Goal: Task Accomplishment & Management: Complete application form

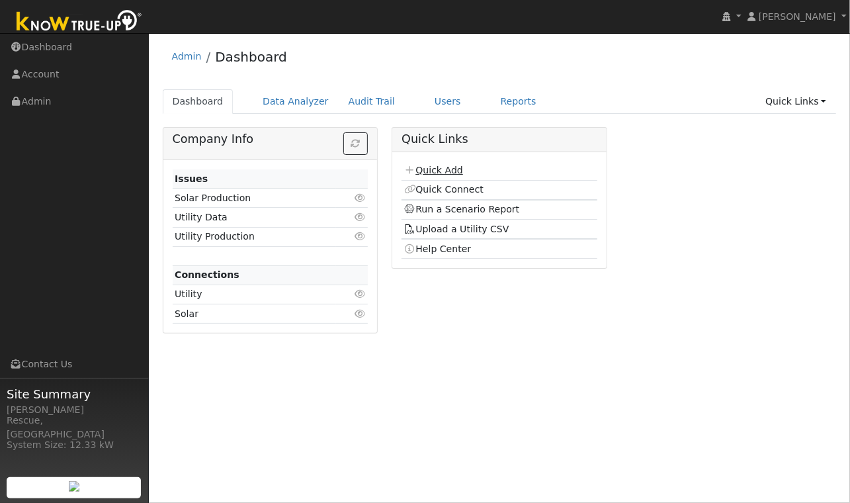
click at [448, 173] on link "Quick Add" at bounding box center [433, 170] width 59 height 11
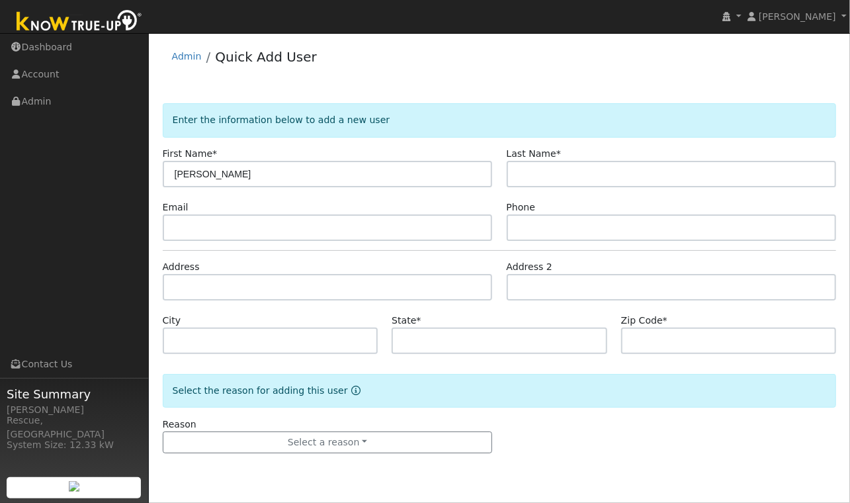
type input "[PERSON_NAME]"
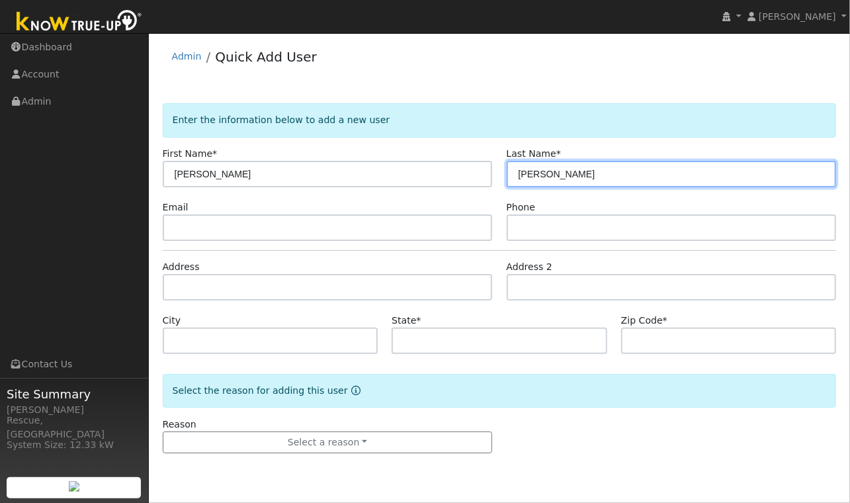
type input "[PERSON_NAME]"
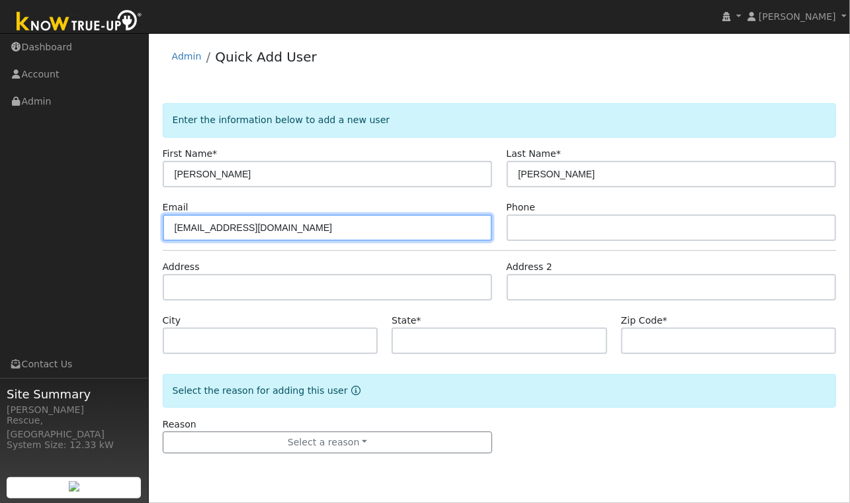
type input "[EMAIL_ADDRESS][DOMAIN_NAME]"
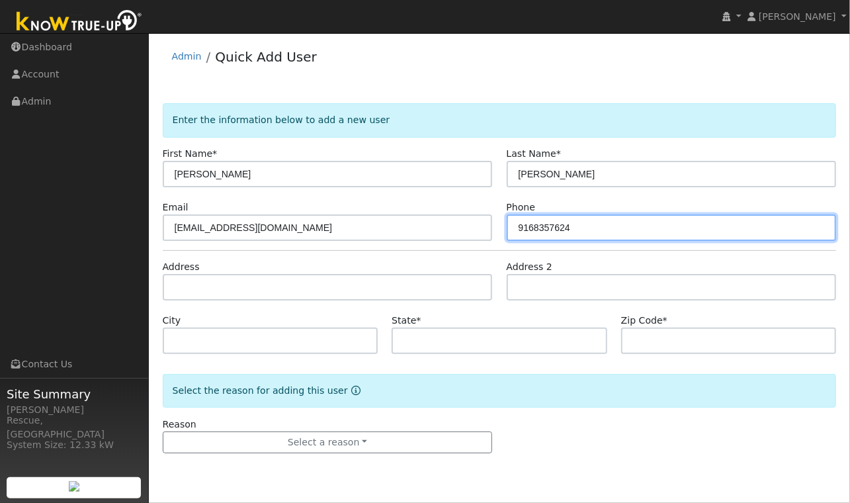
type input "9168357624"
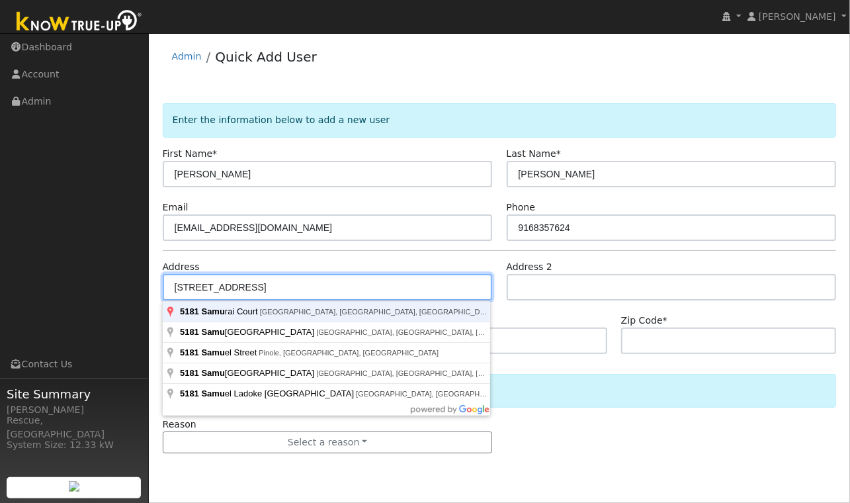
type input "[STREET_ADDRESS]"
type input "[GEOGRAPHIC_DATA]"
type input "CA"
type input "95623"
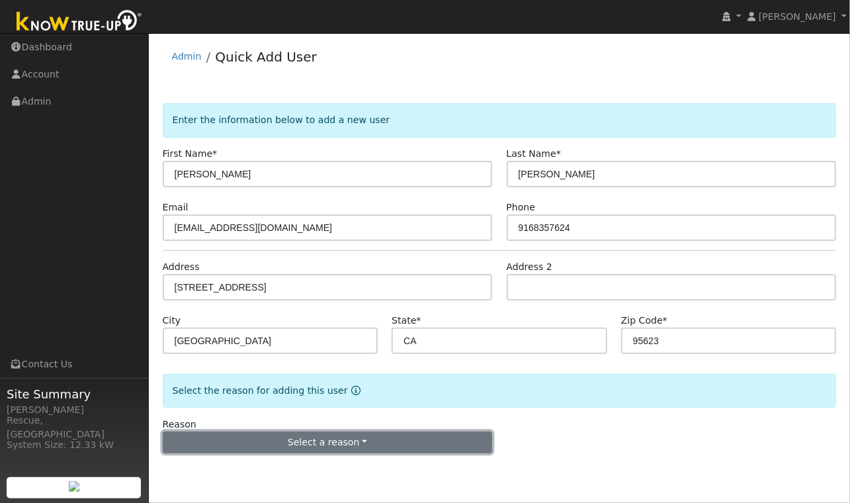
click at [373, 441] on button "Select a reason" at bounding box center [328, 442] width 330 height 22
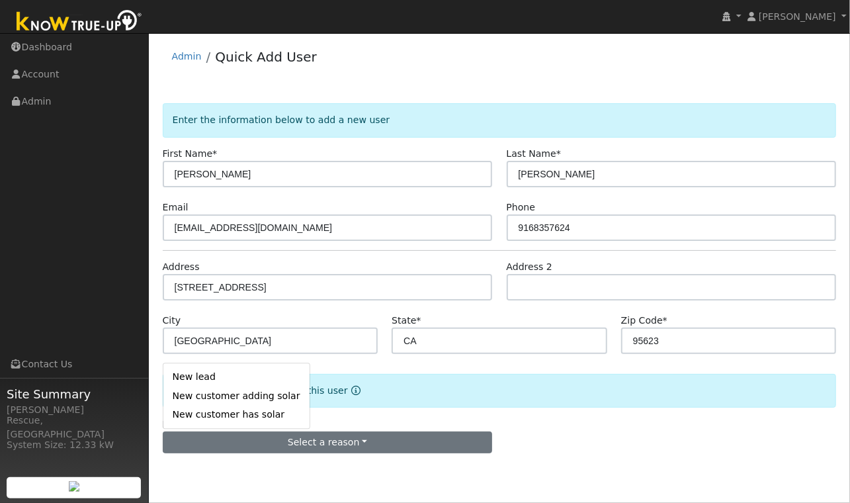
click at [222, 378] on link "New lead" at bounding box center [236, 377] width 146 height 19
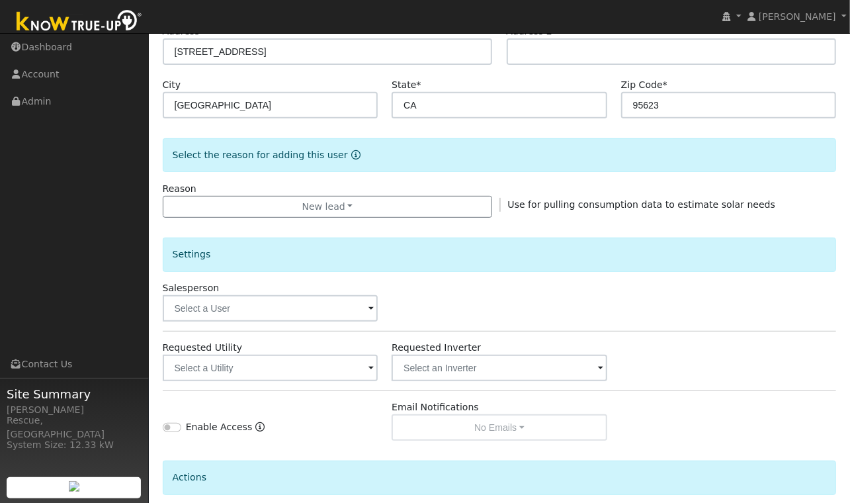
scroll to position [238, 0]
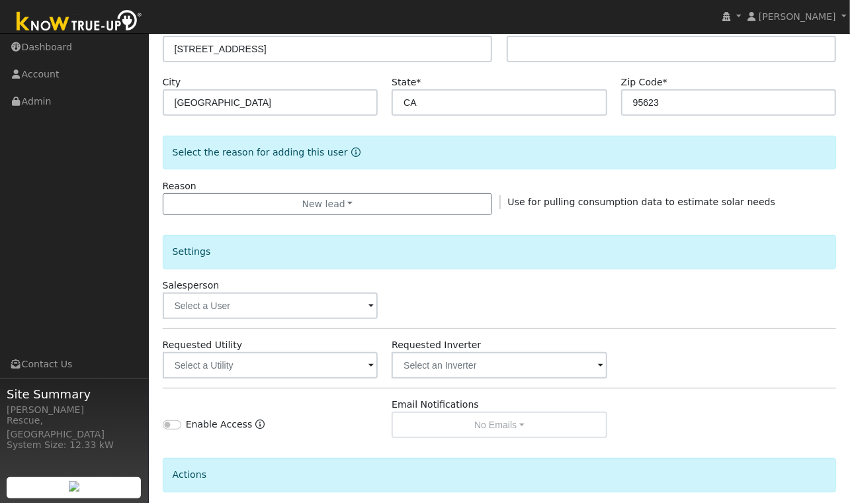
drag, startPoint x: 334, startPoint y: 321, endPoint x: 333, endPoint y: 315, distance: 6.6
click at [333, 321] on div "Settings Salesperson Requested Utility Requested Inverter Enable Access Email N…" at bounding box center [500, 326] width 674 height 223
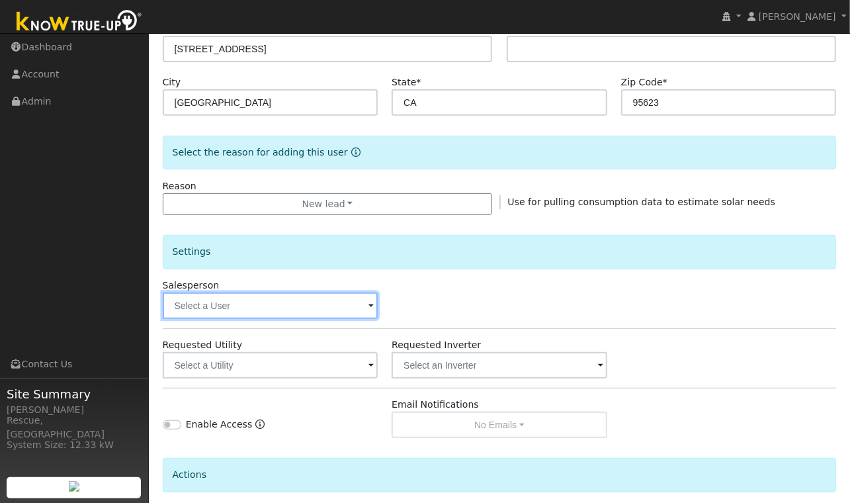
click at [332, 315] on input "text" at bounding box center [271, 305] width 216 height 26
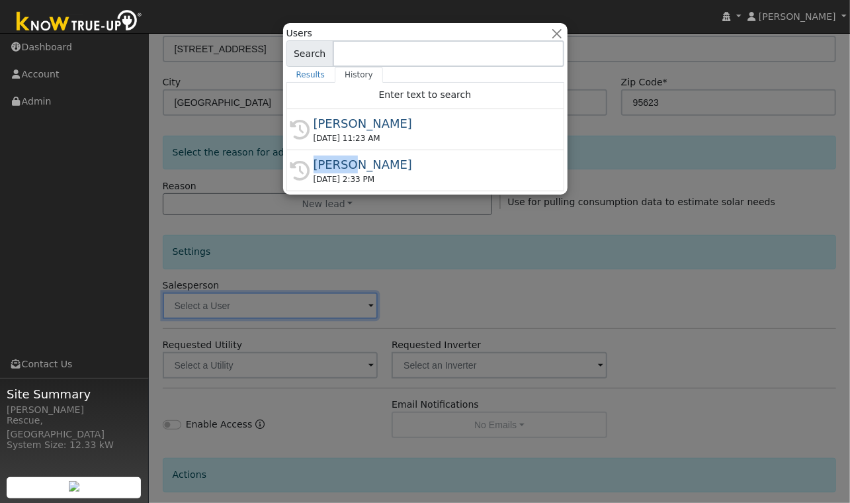
click at [350, 153] on div "History [PERSON_NAME] [DATE] 2:33 PM" at bounding box center [425, 170] width 278 height 41
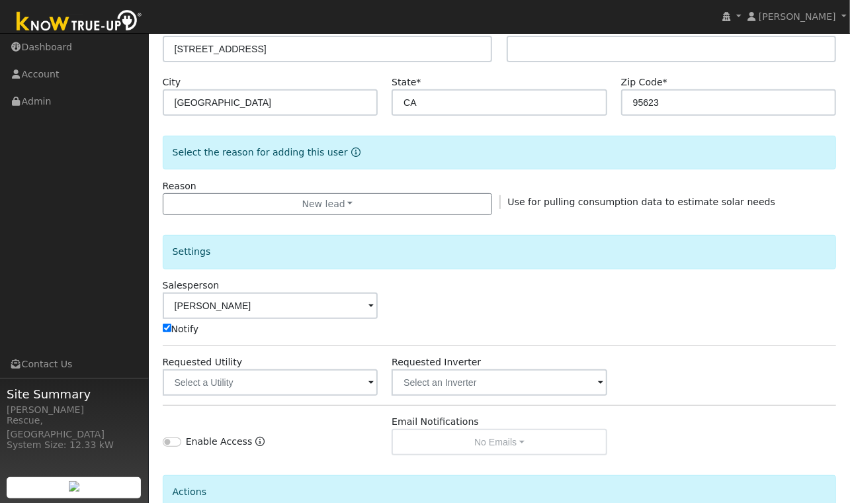
scroll to position [241, 0]
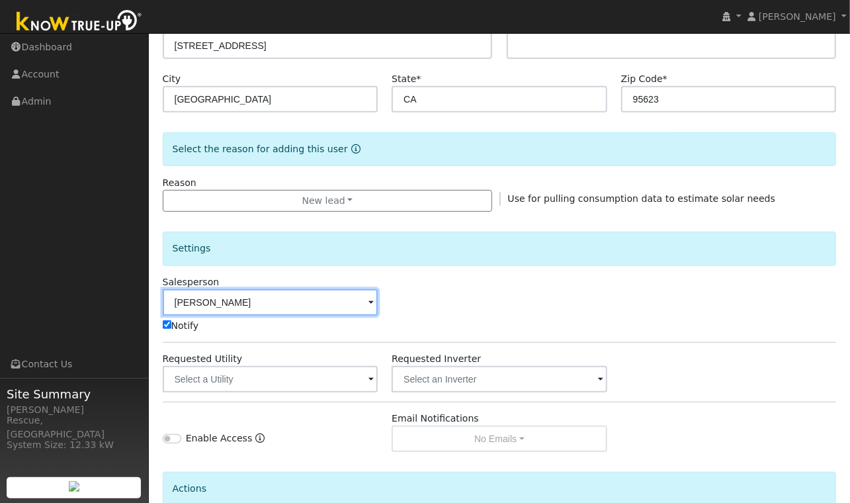
click at [334, 300] on input "Leah Kuwabara" at bounding box center [271, 302] width 216 height 26
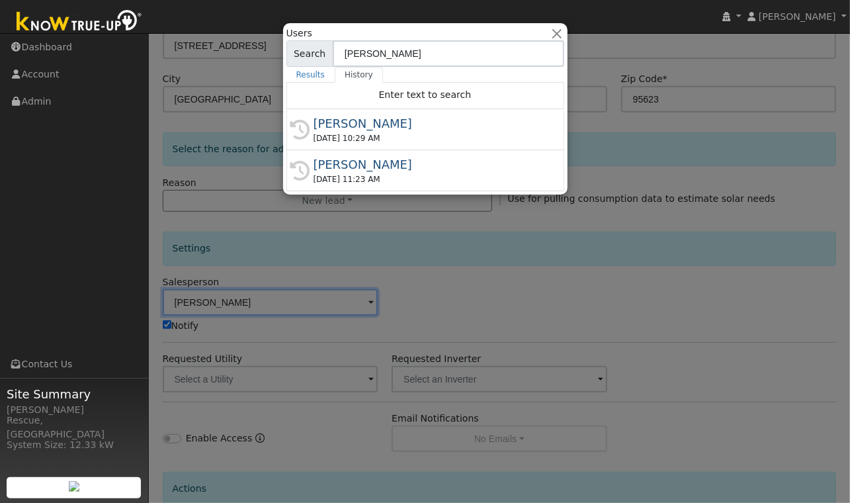
click at [431, 131] on div "Leah Kuwabara" at bounding box center [431, 123] width 235 height 18
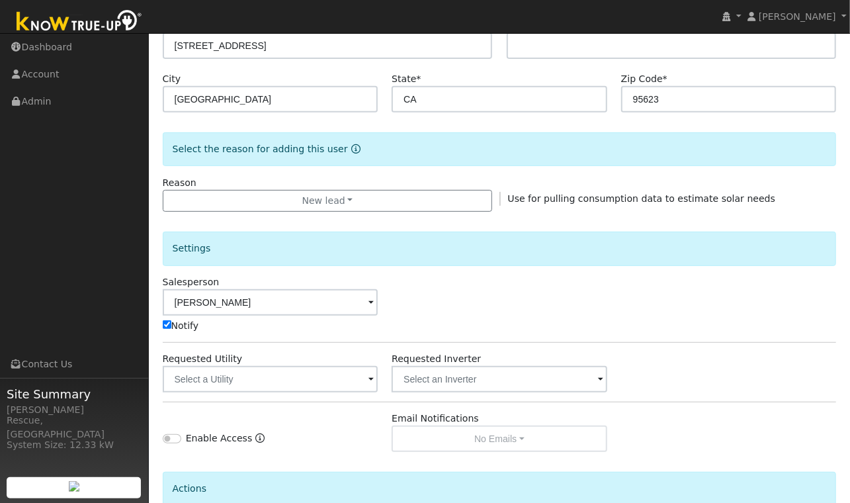
scroll to position [242, 0]
click at [347, 310] on input "Leah Kuwabara" at bounding box center [271, 301] width 216 height 26
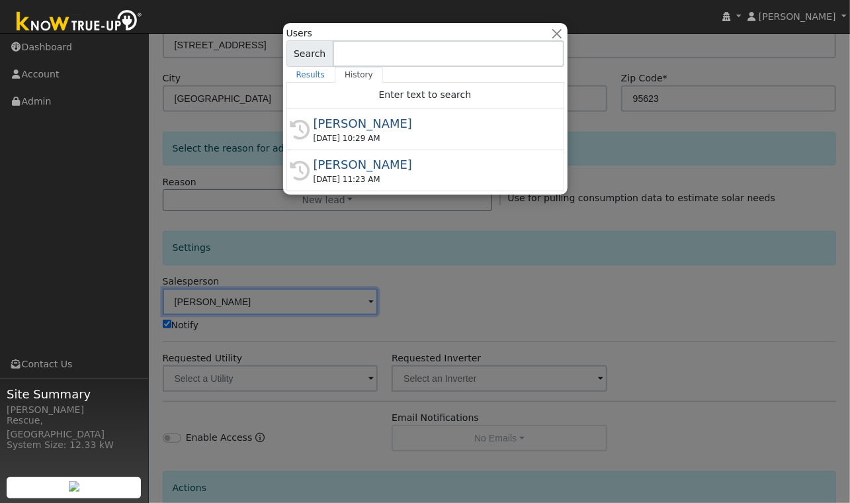
click at [398, 167] on div "[PERSON_NAME]" at bounding box center [431, 164] width 235 height 18
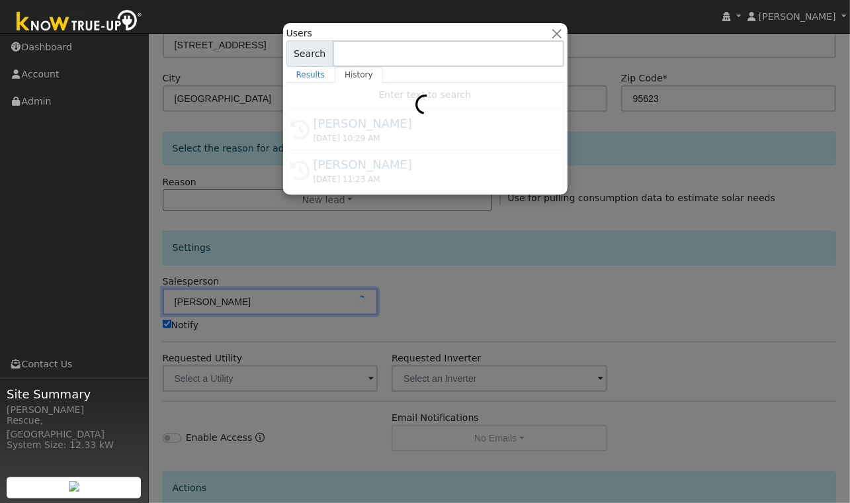
type input "[PERSON_NAME]"
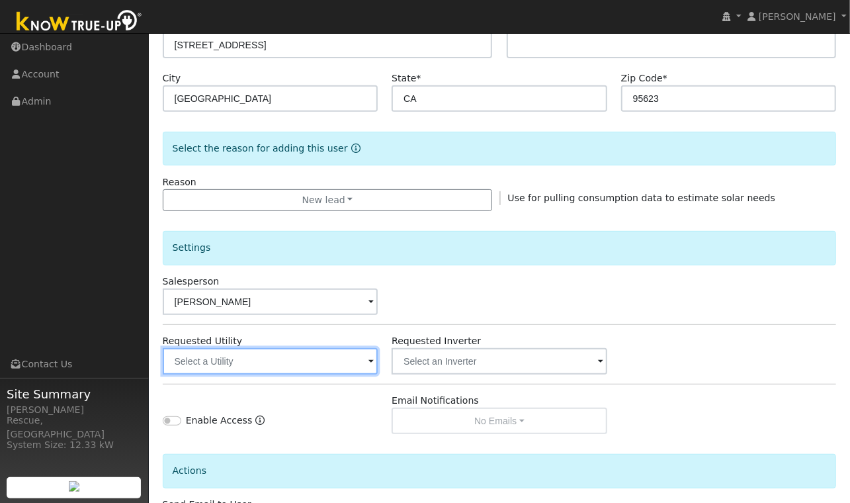
click at [290, 371] on input "text" at bounding box center [271, 361] width 216 height 26
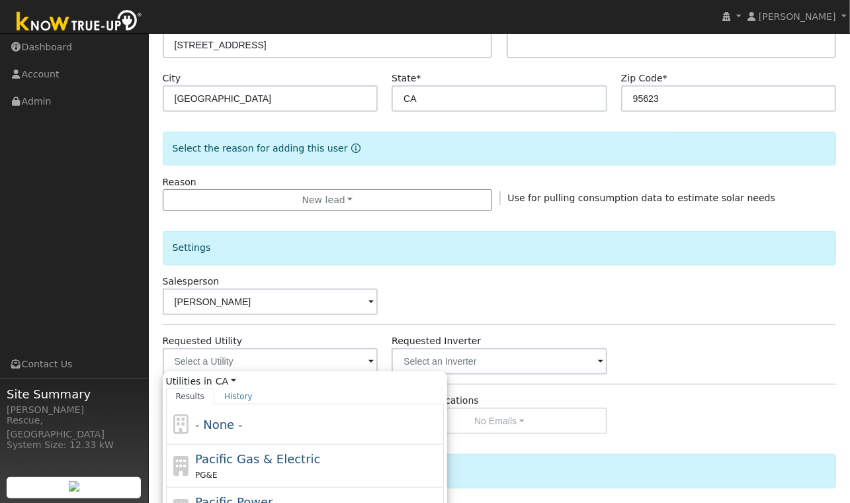
click at [269, 474] on div "PG&E" at bounding box center [317, 475] width 245 height 14
type input "Pacific Gas & Electric"
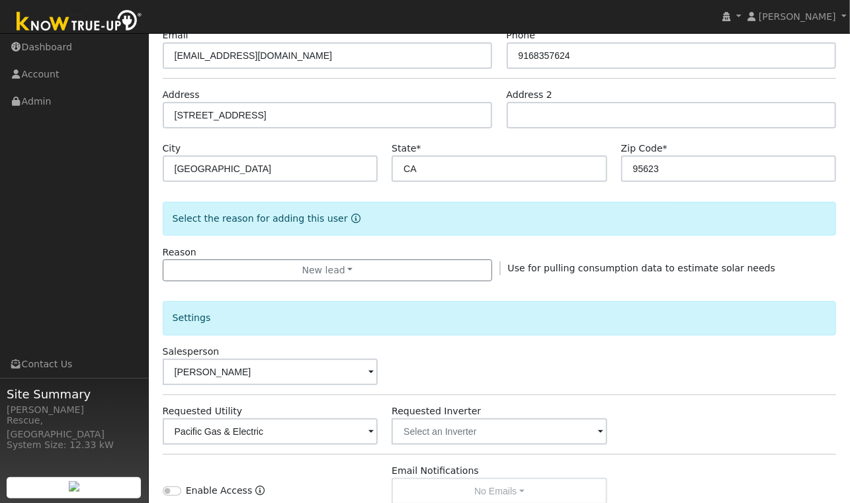
scroll to position [171, 0]
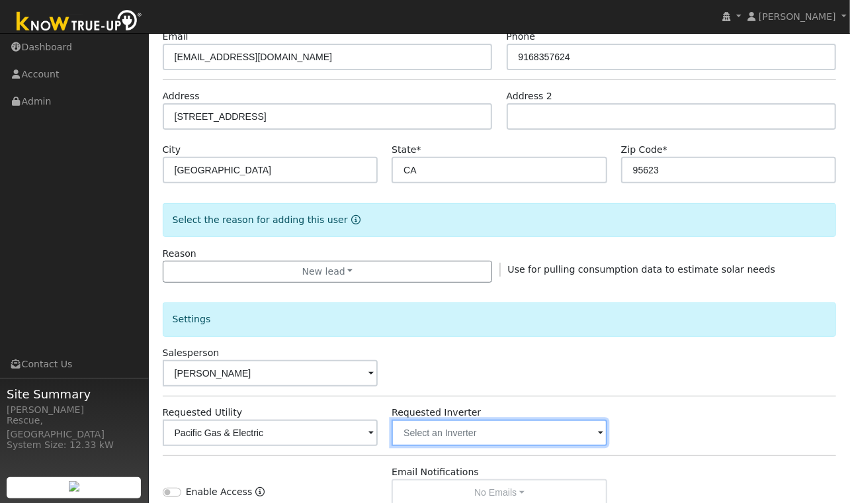
click at [553, 433] on input "text" at bounding box center [500, 432] width 216 height 26
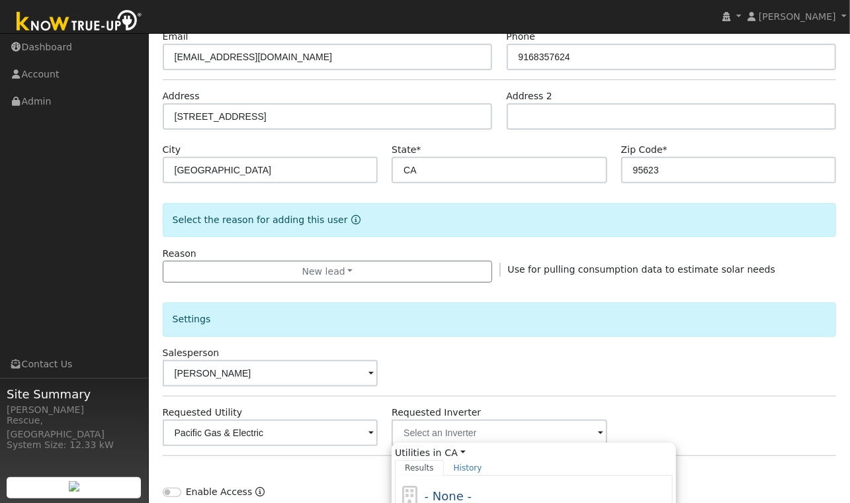
click at [486, 482] on div "- None -" at bounding box center [534, 496] width 278 height 40
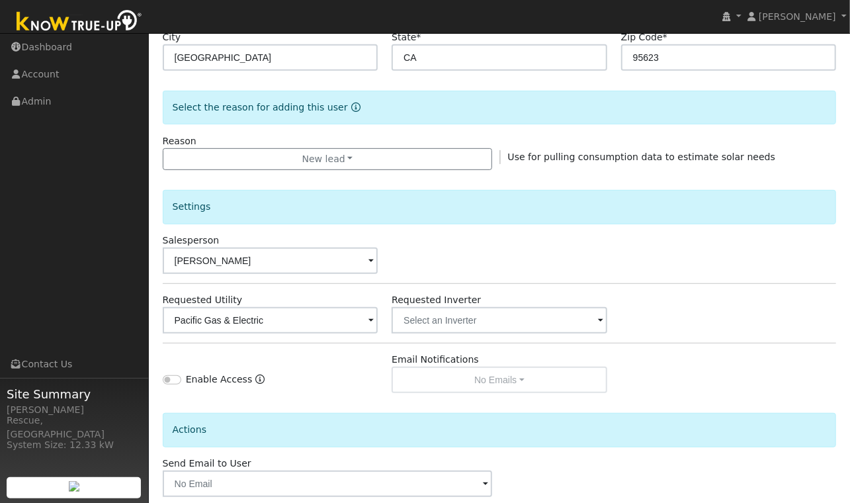
scroll to position [352, 0]
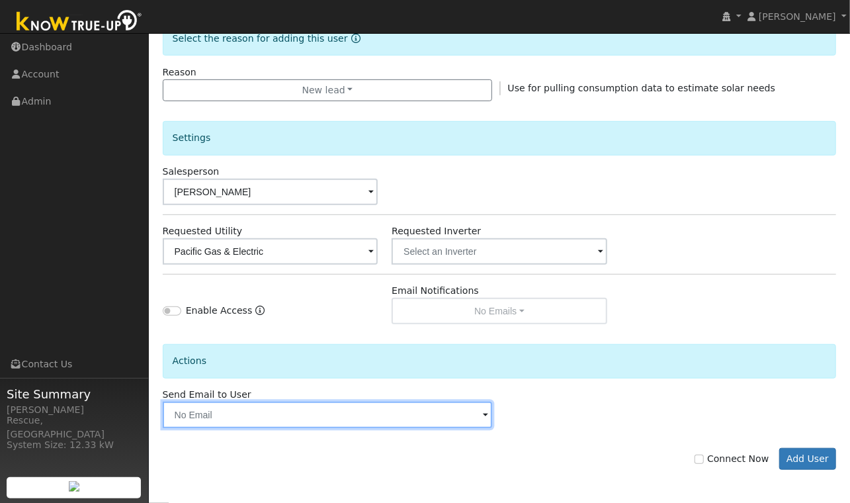
click at [370, 425] on input "text" at bounding box center [328, 415] width 330 height 26
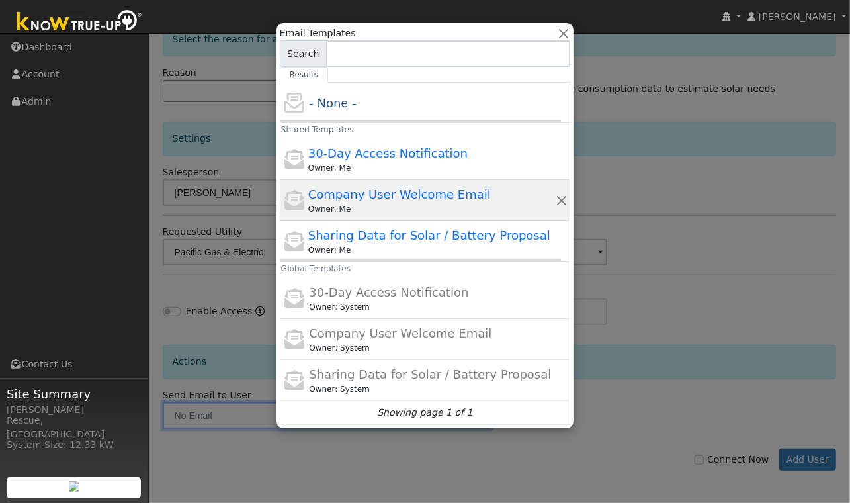
scroll to position [0, 3]
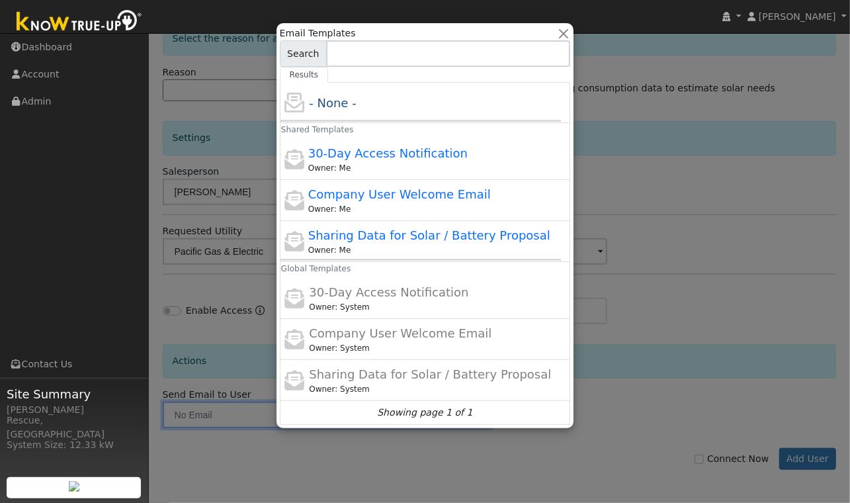
click at [471, 254] on div "Owner: Me" at bounding box center [431, 250] width 247 height 12
type input "Sharing Data for Solar / Battery Proposal"
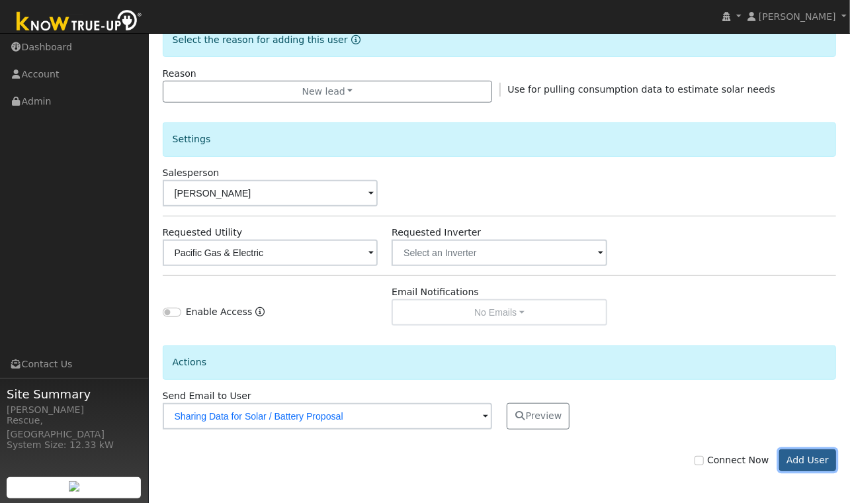
click at [806, 458] on button "Add User" at bounding box center [808, 460] width 58 height 22
